Goal: Find specific page/section

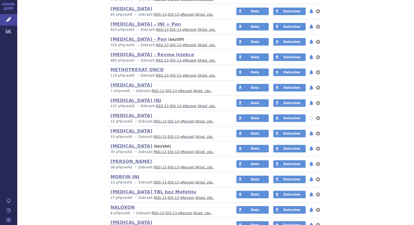
scroll to position [1509, 0]
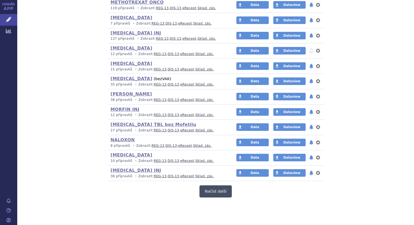
click at [223, 185] on button "Načíst další" at bounding box center [216, 191] width 32 height 12
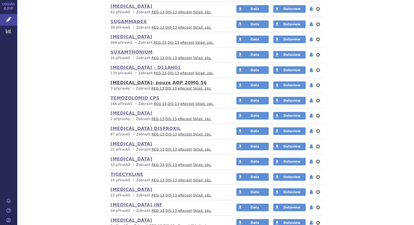
scroll to position [2048, 0]
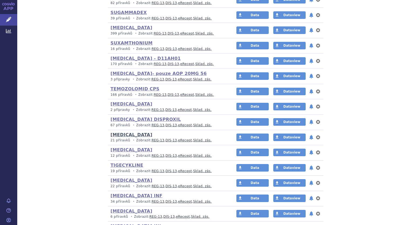
click at [123, 132] on link "[MEDICAL_DATA]" at bounding box center [132, 134] width 42 height 5
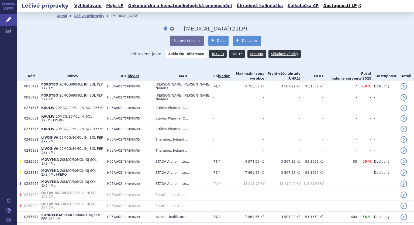
click at [233, 54] on link "DIS-13" at bounding box center [237, 54] width 16 height 8
